Goal: Navigation & Orientation: Go to known website

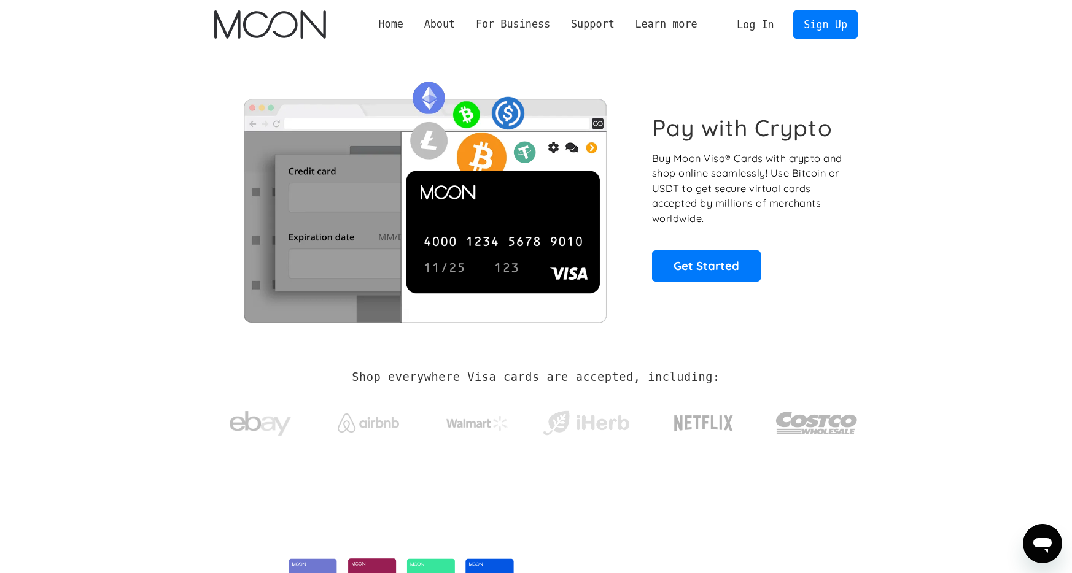
click at [750, 26] on link "Log In" at bounding box center [755, 24] width 58 height 27
